Goal: Use online tool/utility: Utilize a website feature to perform a specific function

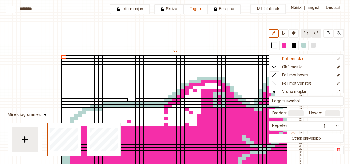
scroll to position [54, 0]
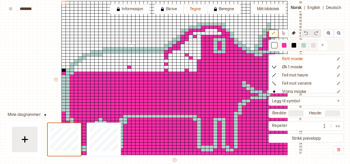
click at [286, 48] on div at bounding box center [284, 45] width 6 height 6
click at [63, 70] on div at bounding box center [64, 71] width 5 height 4
click at [76, 71] on div at bounding box center [76, 71] width 5 height 4
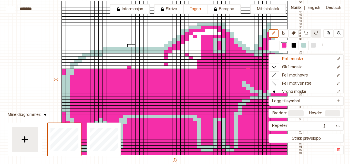
click at [340, 126] on img at bounding box center [337, 126] width 5 height 5
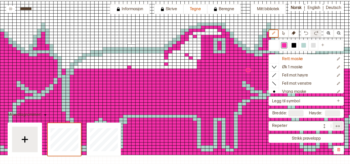
click at [326, 127] on img at bounding box center [324, 126] width 5 height 5
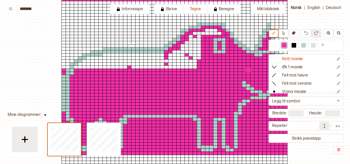
click at [313, 152] on div at bounding box center [306, 150] width 75 height 8
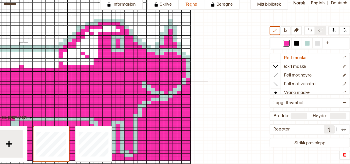
click at [95, 63] on div at bounding box center [86, 81] width 250 height 172
click at [68, 66] on div at bounding box center [65, 68] width 5 height 4
click at [59, 66] on div at bounding box center [57, 68] width 5 height 4
click at [55, 66] on div at bounding box center [53, 68] width 5 height 4
click at [68, 66] on div at bounding box center [65, 68] width 5 height 4
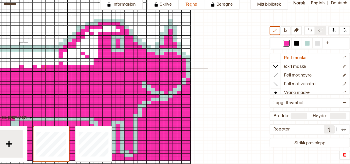
click at [59, 66] on div at bounding box center [57, 68] width 5 height 4
click at [55, 66] on div at bounding box center [53, 68] width 5 height 4
click at [47, 66] on div at bounding box center [45, 68] width 5 height 4
click at [43, 66] on div at bounding box center [40, 68] width 5 height 4
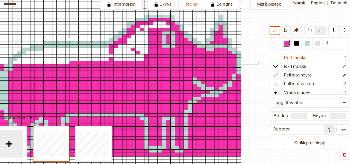
click at [64, 62] on div at bounding box center [63, 64] width 5 height 4
click at [79, 63] on div at bounding box center [79, 64] width 5 height 4
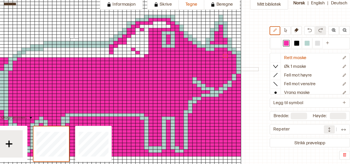
click at [150, 57] on div at bounding box center [149, 58] width 5 height 4
click at [145, 57] on div at bounding box center [145, 58] width 5 height 4
click at [141, 57] on div at bounding box center [141, 58] width 5 height 4
click at [137, 57] on div at bounding box center [137, 58] width 5 height 4
click at [131, 57] on div at bounding box center [133, 58] width 5 height 4
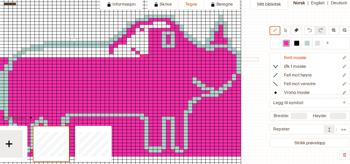
click at [134, 57] on div at bounding box center [133, 58] width 5 height 4
click at [129, 57] on div at bounding box center [129, 58] width 5 height 4
click at [124, 57] on div at bounding box center [125, 58] width 5 height 4
click at [121, 57] on div at bounding box center [120, 58] width 5 height 4
click at [146, 58] on div at bounding box center [145, 58] width 5 height 4
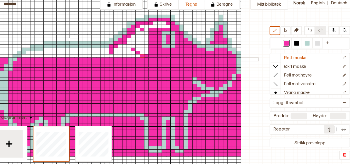
click at [146, 58] on div at bounding box center [145, 58] width 5 height 4
click at [129, 57] on div at bounding box center [129, 58] width 5 height 4
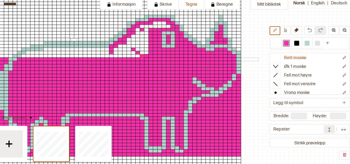
click at [125, 57] on div at bounding box center [125, 58] width 5 height 4
click at [120, 57] on div at bounding box center [120, 58] width 5 height 4
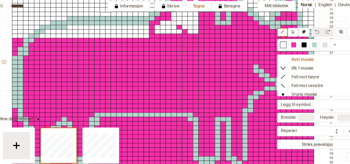
scroll to position [101, 0]
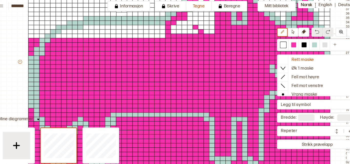
click at [160, 37] on div at bounding box center [162, 37] width 6 height 5
click at [156, 37] on div at bounding box center [157, 37] width 6 height 5
click at [151, 37] on div at bounding box center [152, 37] width 6 height 5
click at [282, 45] on div at bounding box center [284, 45] width 5 height 5
click at [162, 36] on div at bounding box center [162, 37] width 6 height 5
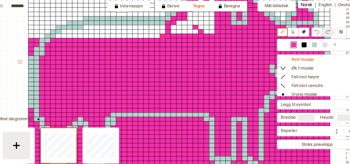
click at [156, 37] on div at bounding box center [157, 37] width 6 height 5
click at [151, 37] on div at bounding box center [152, 37] width 6 height 5
click at [146, 37] on div at bounding box center [147, 37] width 6 height 5
click at [139, 37] on div at bounding box center [141, 37] width 6 height 5
click at [135, 37] on div at bounding box center [136, 37] width 6 height 5
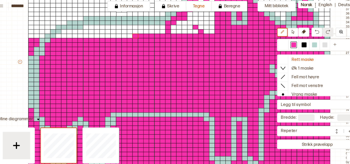
click at [130, 37] on div at bounding box center [131, 37] width 6 height 5
click at [124, 39] on div at bounding box center [126, 41] width 6 height 5
click at [125, 36] on div at bounding box center [126, 37] width 6 height 5
click at [121, 37] on div at bounding box center [121, 37] width 6 height 5
click at [114, 37] on div at bounding box center [116, 37] width 6 height 5
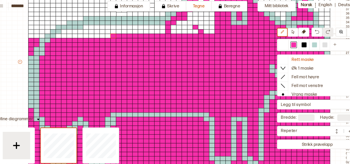
click at [111, 37] on div at bounding box center [111, 37] width 6 height 5
click at [105, 37] on div at bounding box center [106, 37] width 6 height 5
click at [98, 37] on div at bounding box center [100, 37] width 6 height 5
click at [94, 36] on div at bounding box center [95, 37] width 6 height 5
click at [90, 37] on div at bounding box center [90, 37] width 6 height 5
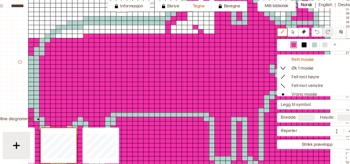
click at [84, 37] on div at bounding box center [85, 37] width 6 height 5
click at [79, 37] on div at bounding box center [80, 37] width 6 height 5
click at [75, 37] on div at bounding box center [75, 37] width 6 height 5
click at [68, 37] on div at bounding box center [70, 37] width 6 height 5
click at [63, 37] on div at bounding box center [65, 37] width 6 height 5
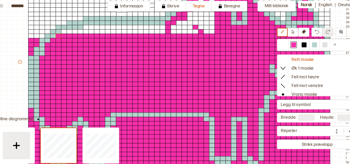
click at [48, 37] on div at bounding box center [49, 37] width 6 height 5
click at [43, 37] on div at bounding box center [44, 37] width 6 height 5
click at [38, 37] on div at bounding box center [39, 37] width 6 height 5
click at [38, 33] on div at bounding box center [39, 33] width 6 height 5
click at [43, 33] on div at bounding box center [44, 33] width 6 height 5
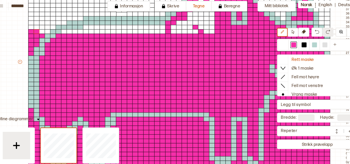
click at [49, 33] on div at bounding box center [49, 33] width 6 height 5
click at [53, 33] on div at bounding box center [54, 33] width 6 height 5
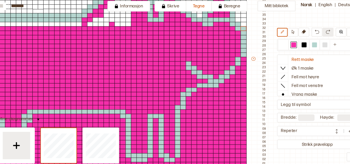
scroll to position [0, 78]
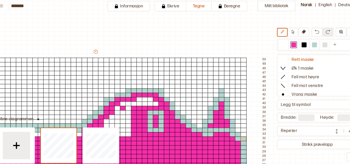
click at [162, 78] on div at bounding box center [161, 80] width 6 height 5
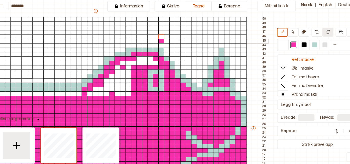
scroll to position [40, 78]
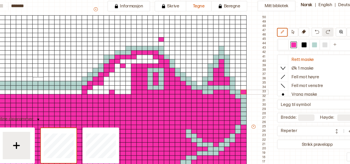
click at [237, 90] on div at bounding box center [238, 89] width 6 height 5
click at [129, 90] on div at bounding box center [130, 89] width 6 height 5
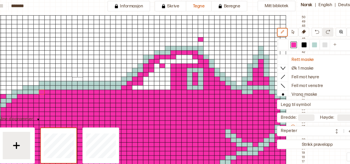
scroll to position [40, 11]
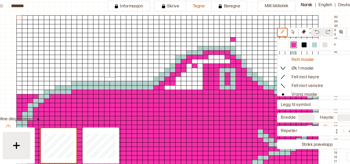
click at [27, 91] on div at bounding box center [28, 89] width 6 height 5
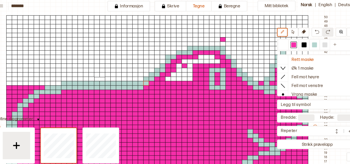
scroll to position [40, 14]
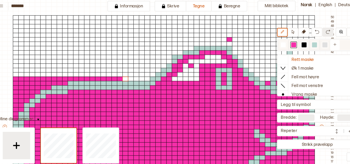
click at [295, 45] on div at bounding box center [294, 45] width 5 height 5
click at [127, 75] on div at bounding box center [127, 77] width 6 height 5
click at [282, 33] on icon at bounding box center [284, 33] width 4 height 4
